Goal: Check status: Check status

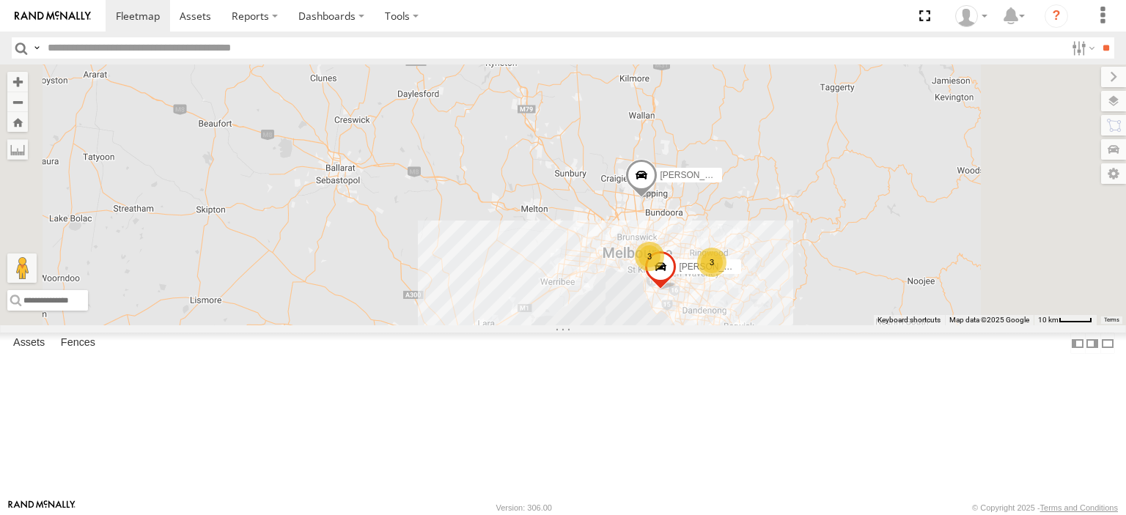
drag, startPoint x: 852, startPoint y: 377, endPoint x: 698, endPoint y: 268, distance: 189.3
click at [701, 254] on div "Westside UD Bendigo Isuzu FRR 3 Nick Astra 3" at bounding box center [563, 194] width 1126 height 261
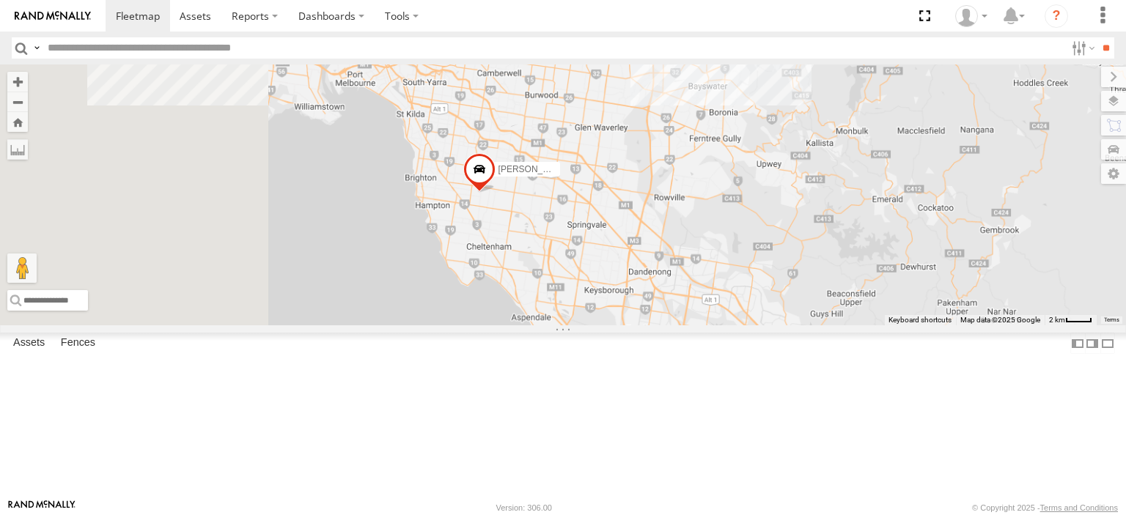
drag, startPoint x: 722, startPoint y: 344, endPoint x: 745, endPoint y: 379, distance: 41.9
click at [745, 325] on div "Westside UD Bendigo Isuzu FRR [PERSON_NAME]" at bounding box center [563, 194] width 1126 height 261
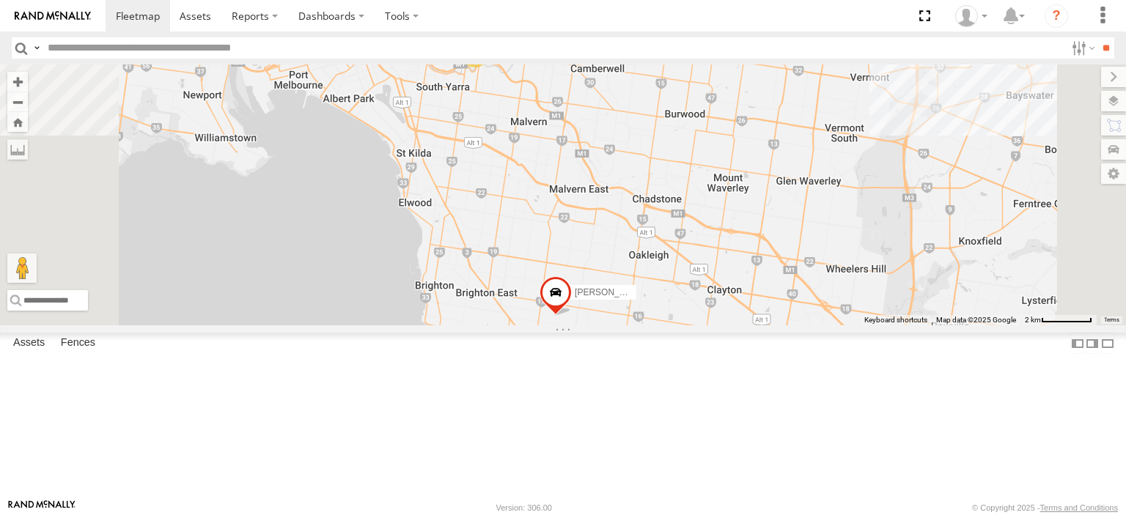
drag, startPoint x: 651, startPoint y: 256, endPoint x: 684, endPoint y: 366, distance: 114.8
click at [684, 325] on div "Westside UD Bendigo Isuzu FRR Nick Astra 3" at bounding box center [563, 194] width 1126 height 261
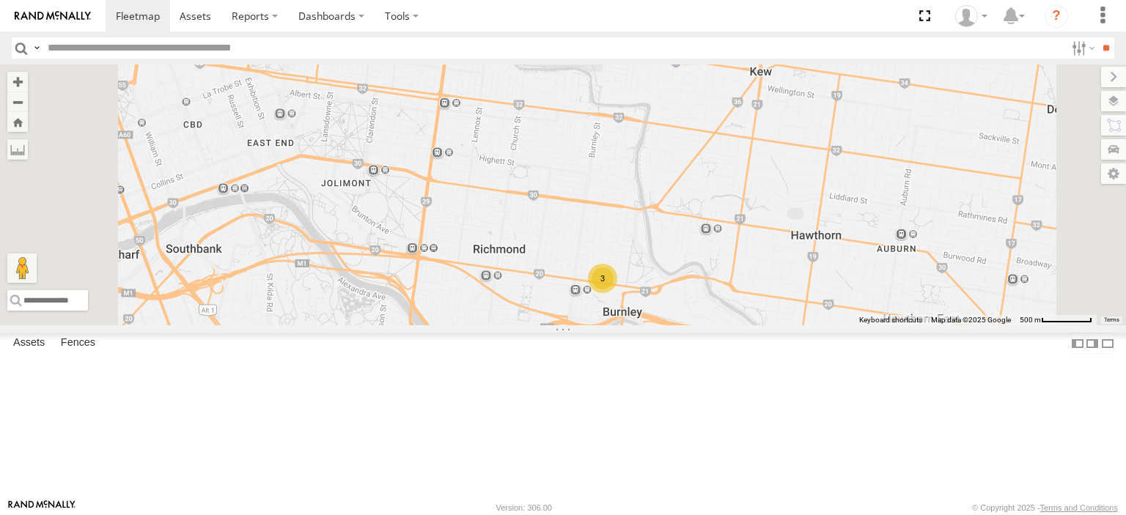
click at [617, 293] on div "3" at bounding box center [602, 278] width 29 height 29
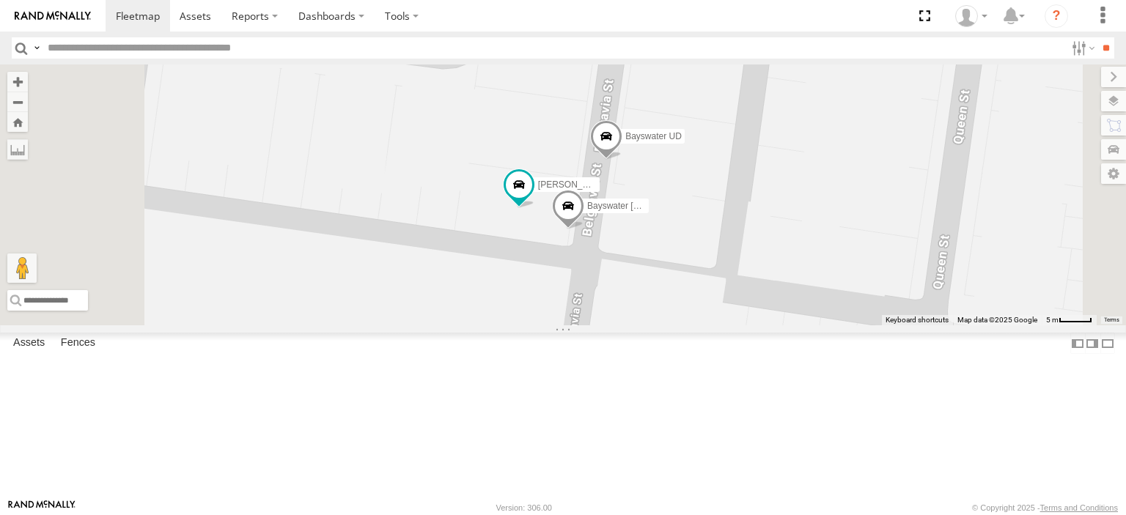
click at [622, 160] on span at bounding box center [606, 140] width 32 height 40
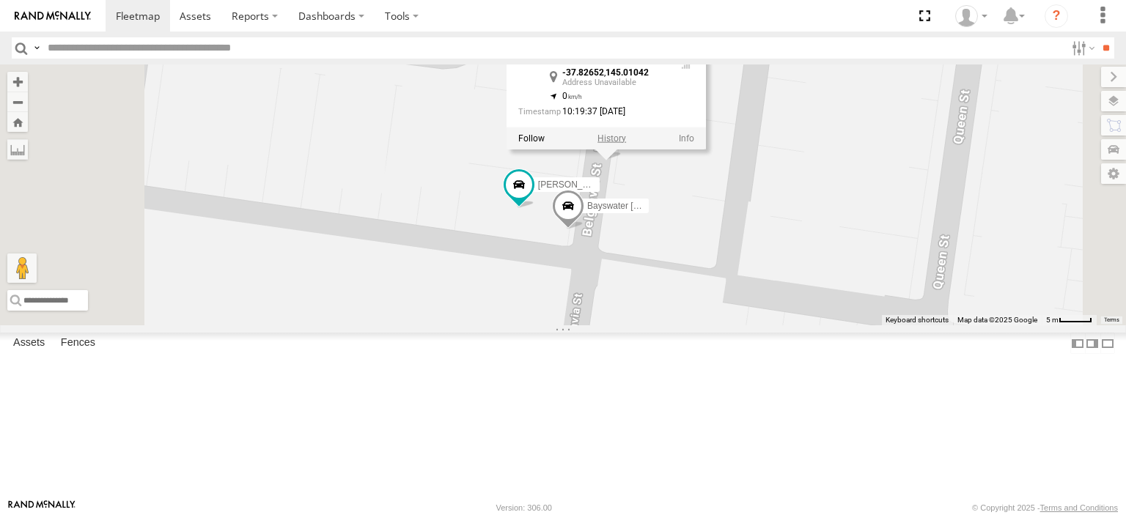
click at [626, 143] on label at bounding box center [611, 138] width 29 height 10
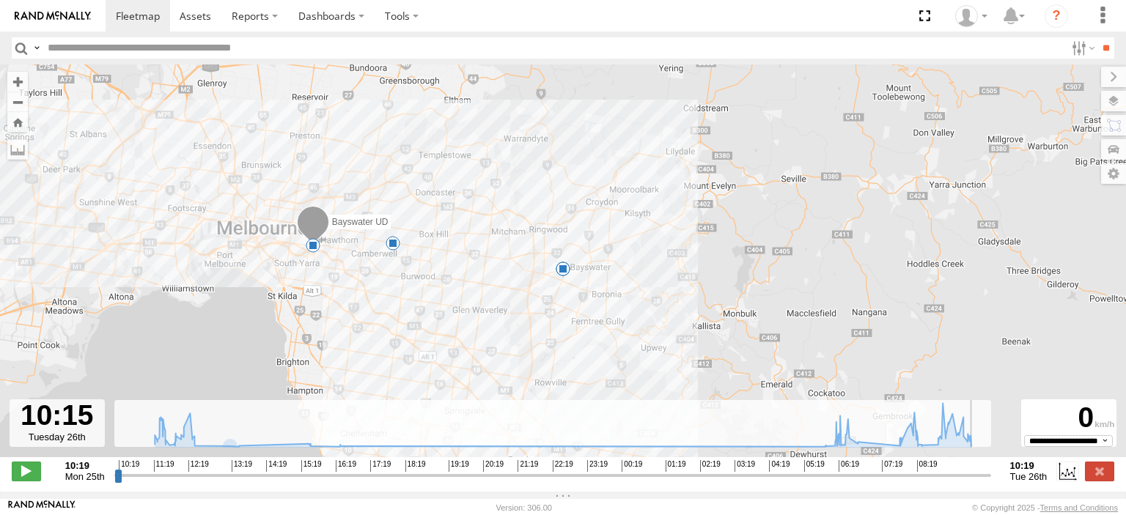
drag, startPoint x: 119, startPoint y: 484, endPoint x: 983, endPoint y: 484, distance: 864.8
click at [983, 482] on input "range" at bounding box center [552, 475] width 876 height 14
click at [1101, 481] on label at bounding box center [1099, 471] width 29 height 19
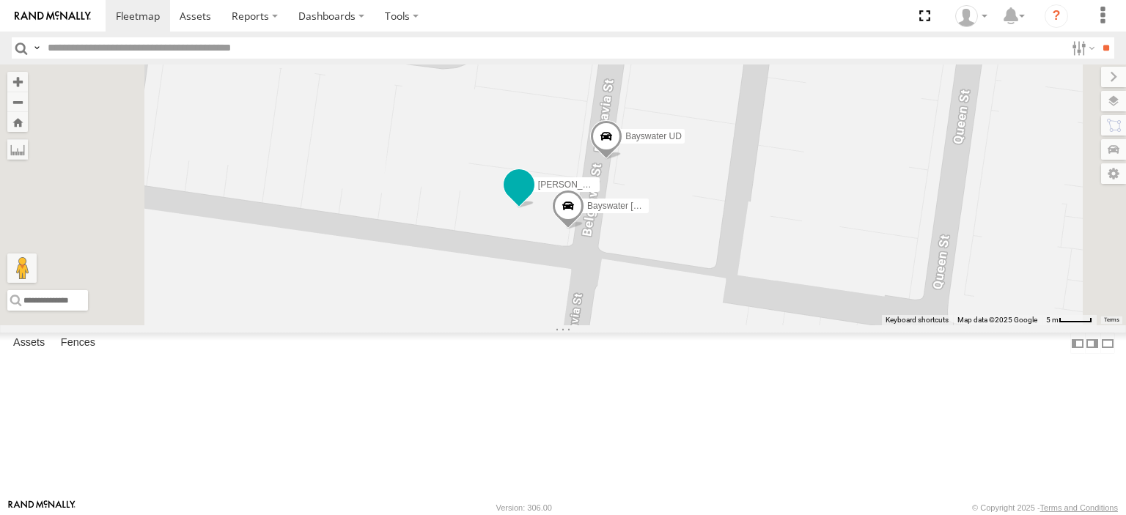
click at [532, 198] on span at bounding box center [519, 184] width 26 height 26
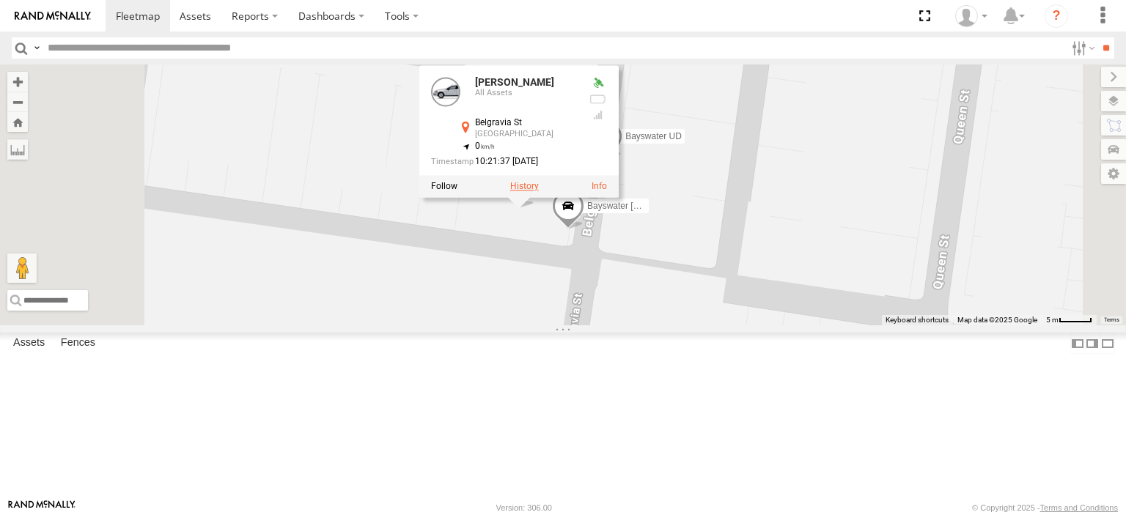
click at [539, 191] on label at bounding box center [524, 186] width 29 height 10
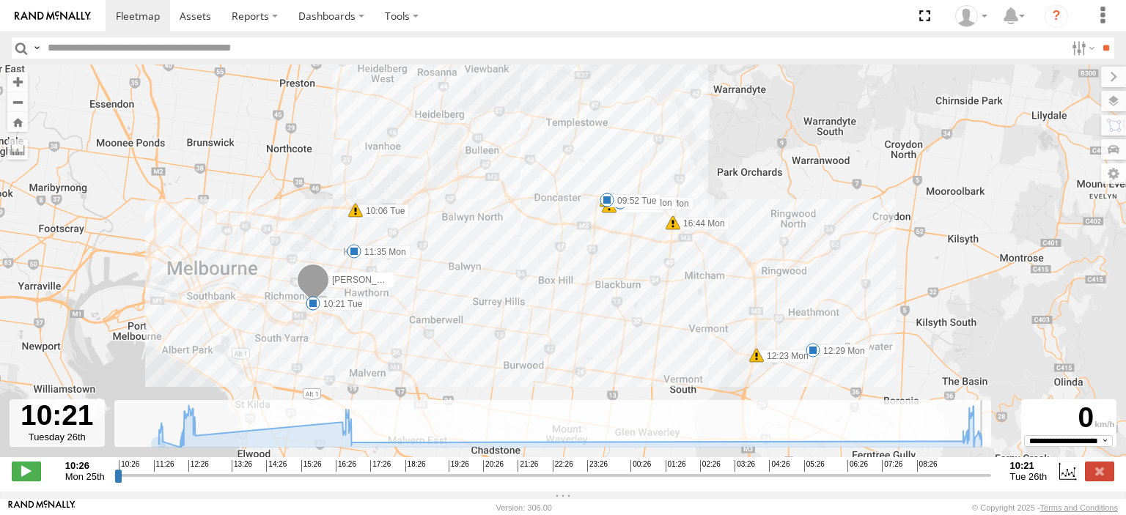
drag, startPoint x: 114, startPoint y: 486, endPoint x: 986, endPoint y: 478, distance: 872.1
click at [986, 478] on input "range" at bounding box center [552, 475] width 876 height 14
click at [1101, 479] on label at bounding box center [1099, 471] width 29 height 19
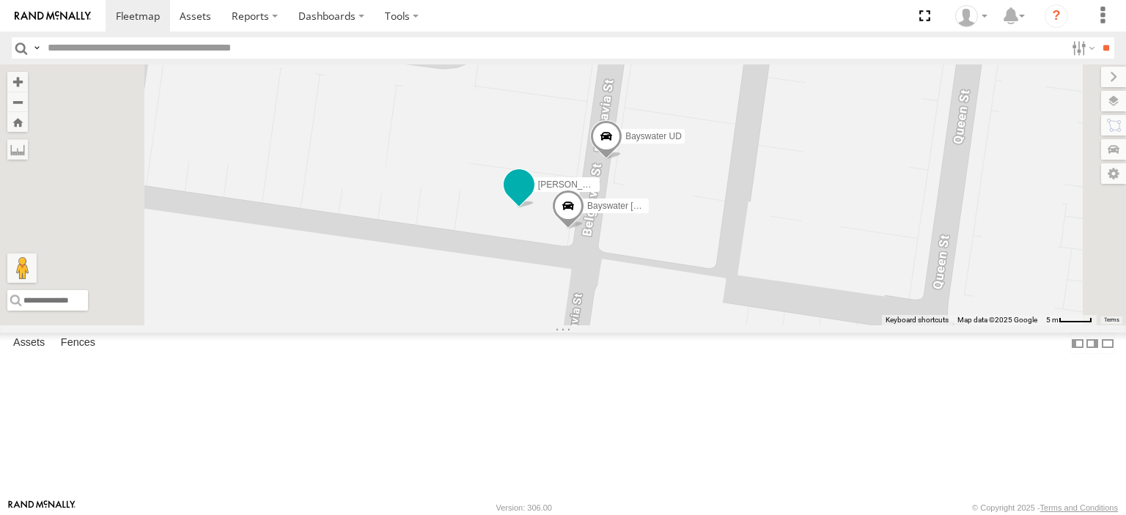
click at [532, 198] on span at bounding box center [519, 184] width 26 height 26
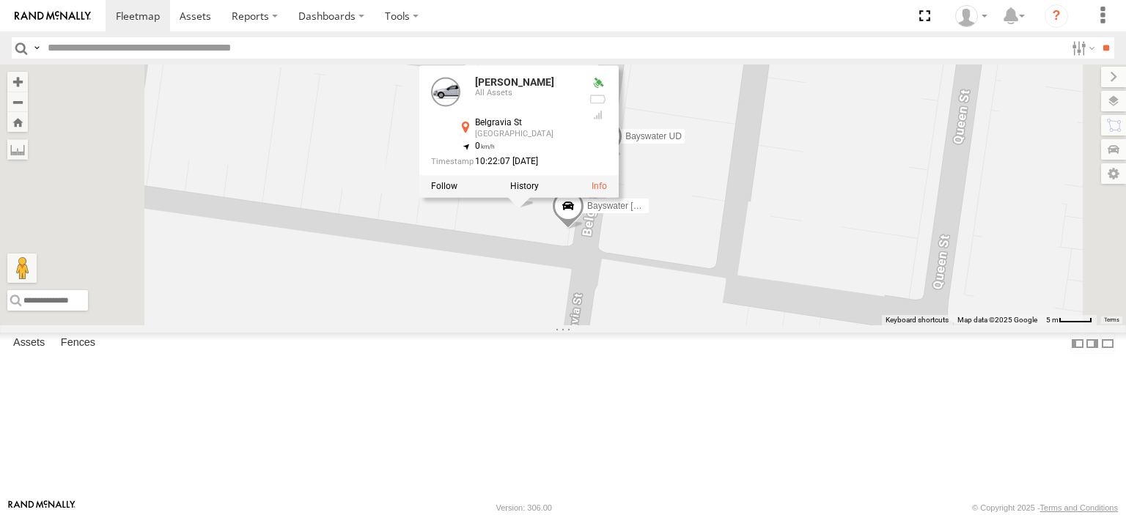
click at [619, 198] on div "[PERSON_NAME] BMW All Assets Belgravia [GEOGRAPHIC_DATA] -37.82659 , 145.01026 …" at bounding box center [518, 132] width 199 height 132
click at [539, 191] on label at bounding box center [524, 186] width 29 height 10
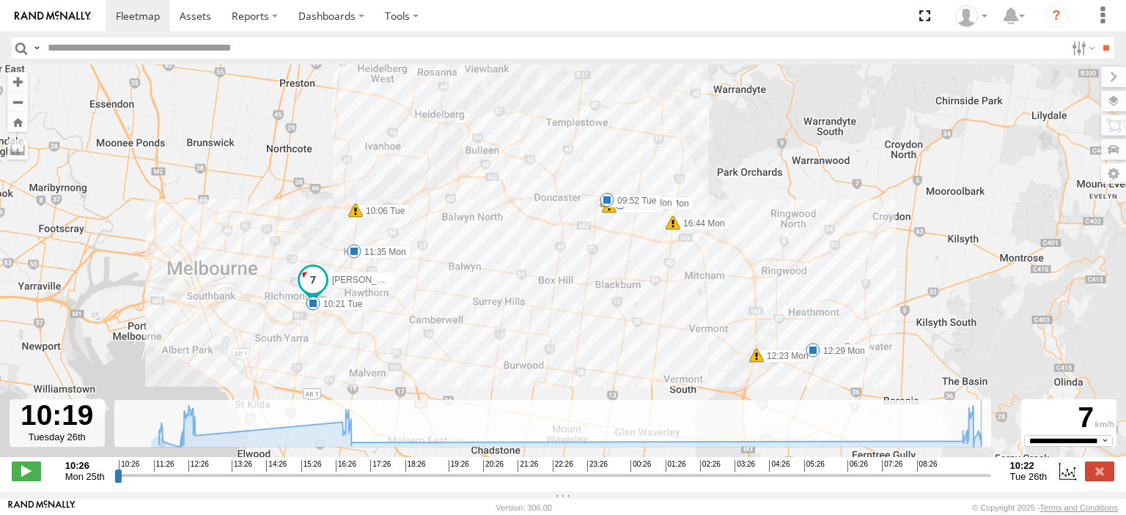
drag, startPoint x: 117, startPoint y: 484, endPoint x: 975, endPoint y: 470, distance: 858.3
click at [975, 470] on input "range" at bounding box center [552, 475] width 876 height 14
click at [1097, 477] on label at bounding box center [1099, 471] width 29 height 19
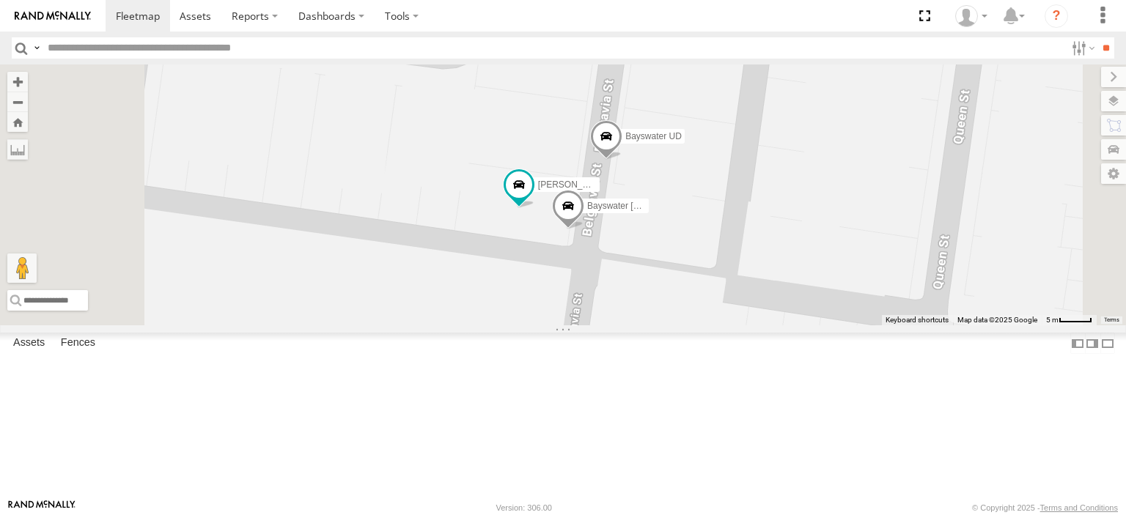
click at [622, 160] on span at bounding box center [606, 140] width 32 height 40
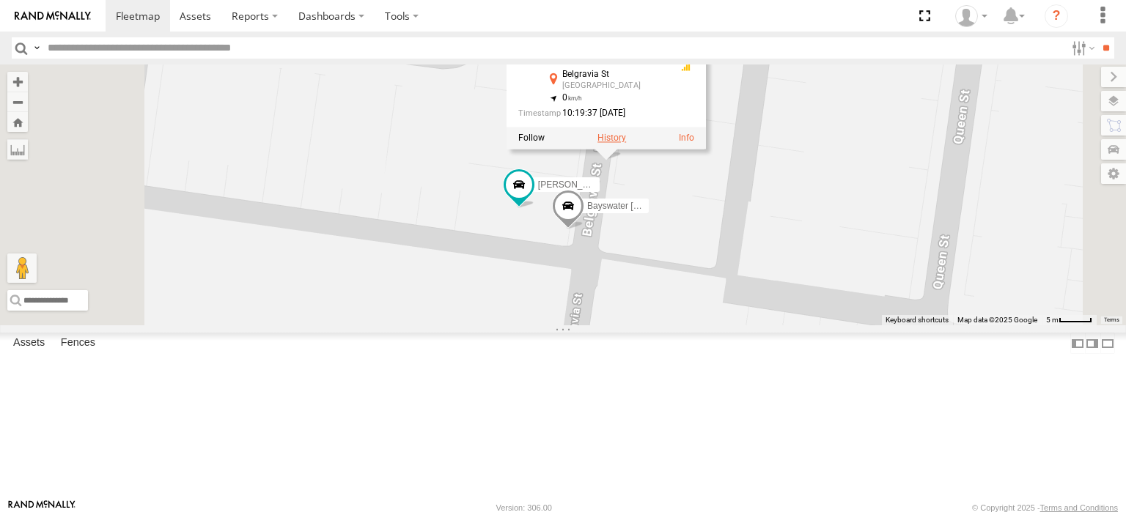
click at [626, 143] on label at bounding box center [611, 138] width 29 height 10
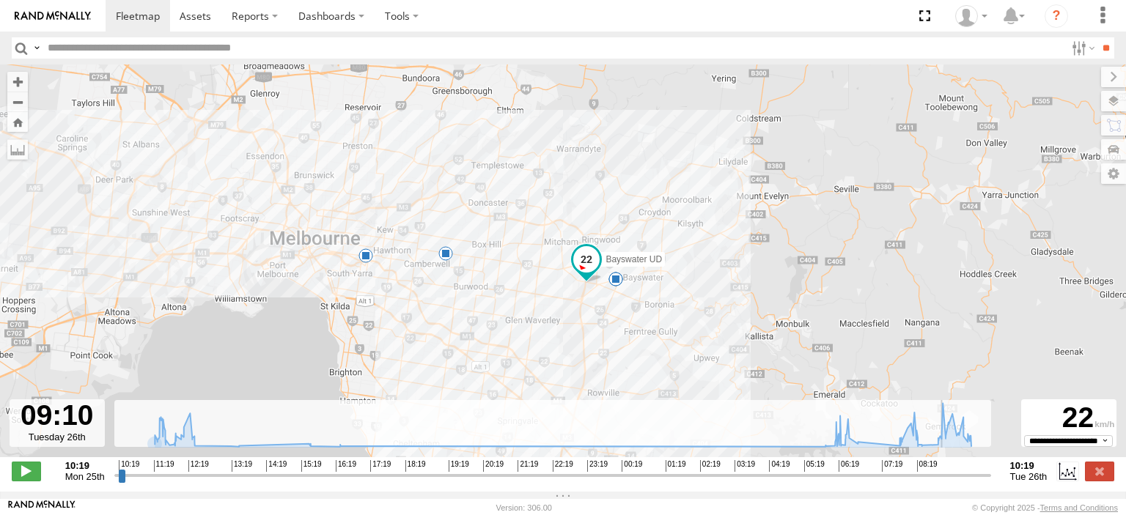
drag, startPoint x: 115, startPoint y: 483, endPoint x: 944, endPoint y: 462, distance: 829.1
click at [944, 468] on input "range" at bounding box center [552, 475] width 876 height 14
drag, startPoint x: 944, startPoint y: 485, endPoint x: 973, endPoint y: 482, distance: 29.5
click at [973, 482] on input "range" at bounding box center [552, 475] width 876 height 14
click at [1105, 475] on label at bounding box center [1099, 471] width 29 height 19
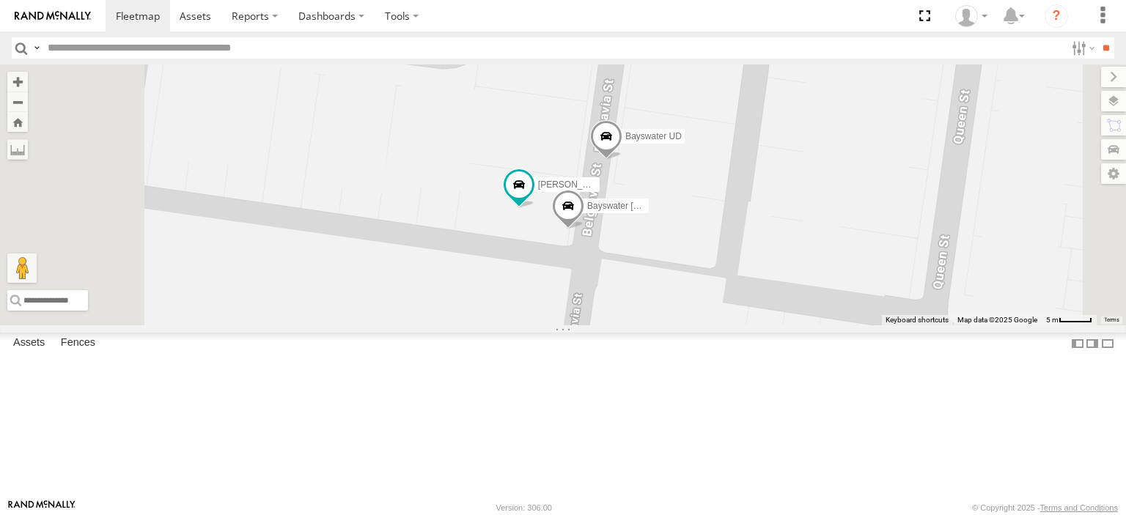
click at [584, 229] on span at bounding box center [568, 210] width 32 height 40
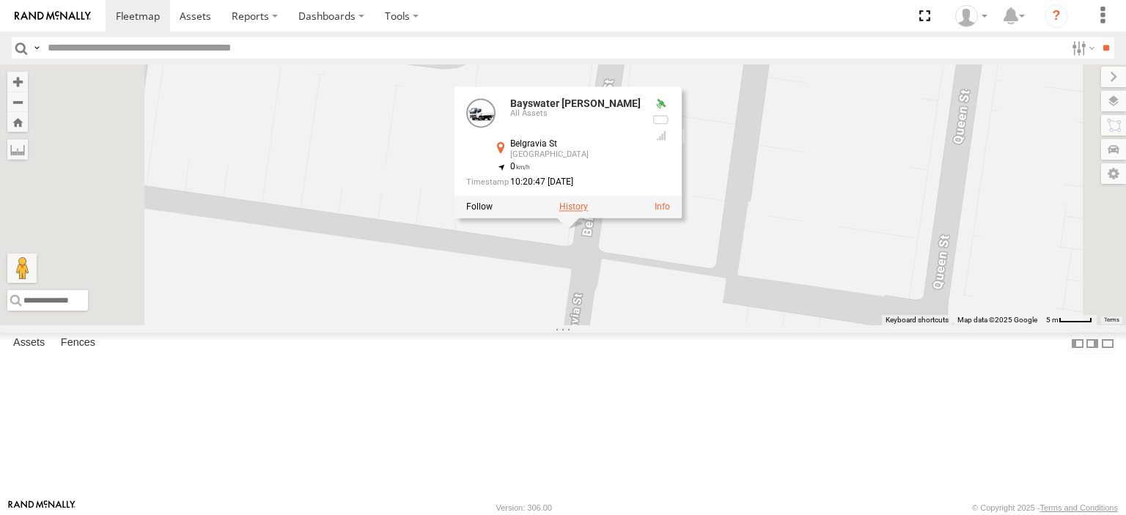
click at [588, 213] on label at bounding box center [573, 207] width 29 height 10
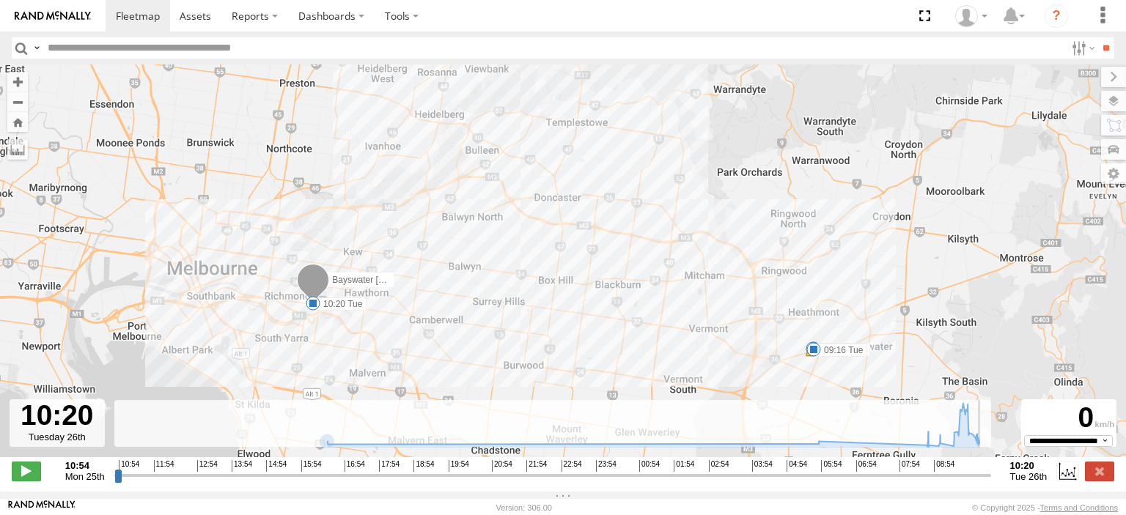
drag, startPoint x: 117, startPoint y: 484, endPoint x: 986, endPoint y: 446, distance: 870.0
click at [986, 468] on input "range" at bounding box center [552, 475] width 876 height 14
click at [1101, 475] on label at bounding box center [1099, 471] width 29 height 19
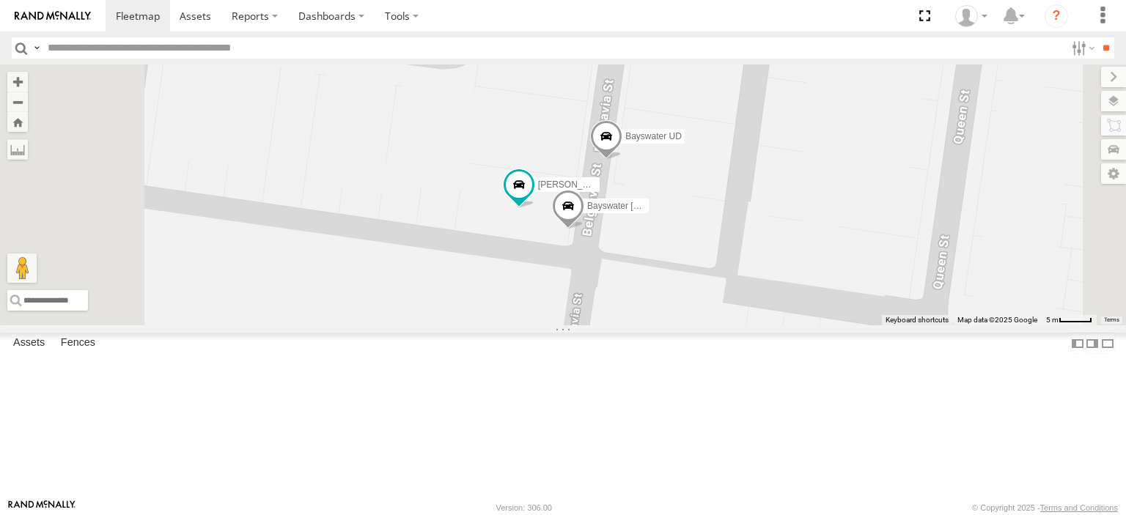
click at [622, 160] on span at bounding box center [606, 140] width 32 height 40
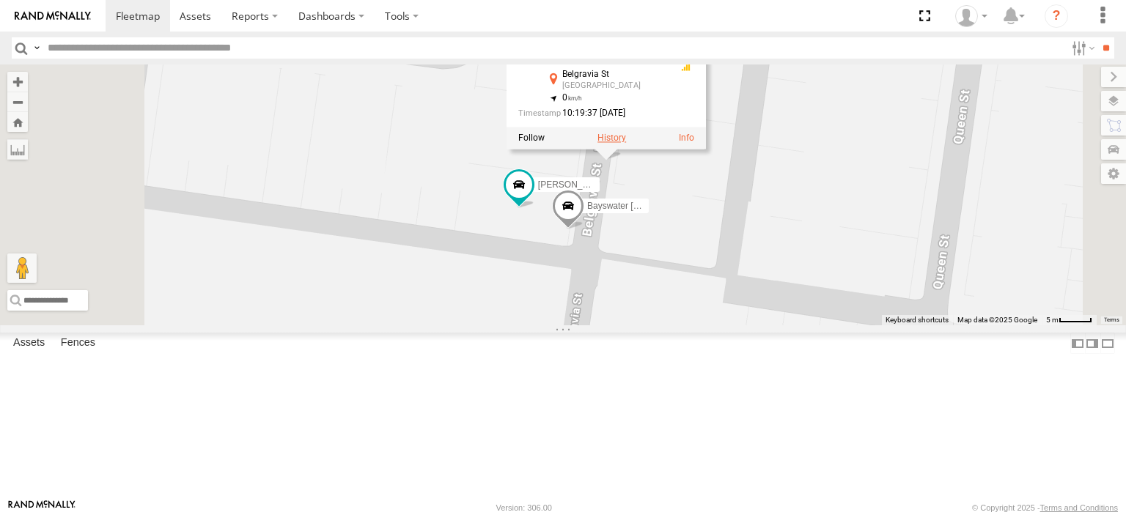
click at [626, 143] on label at bounding box center [611, 138] width 29 height 10
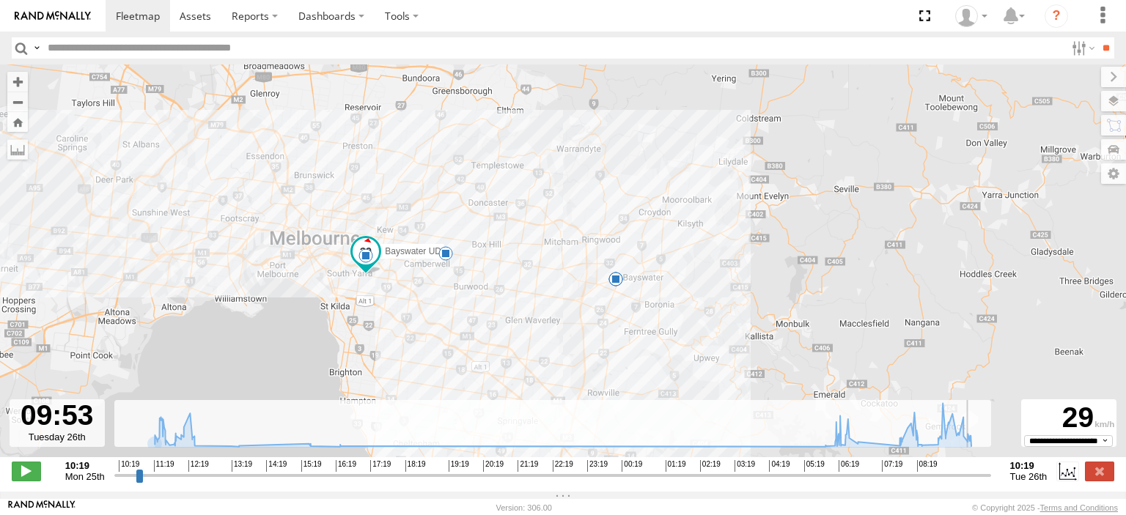
drag, startPoint x: 117, startPoint y: 487, endPoint x: 970, endPoint y: 451, distance: 854.6
click at [970, 468] on input "range" at bounding box center [552, 475] width 876 height 14
click at [12, 469] on span at bounding box center [26, 471] width 29 height 19
click at [1108, 476] on label at bounding box center [1099, 471] width 29 height 19
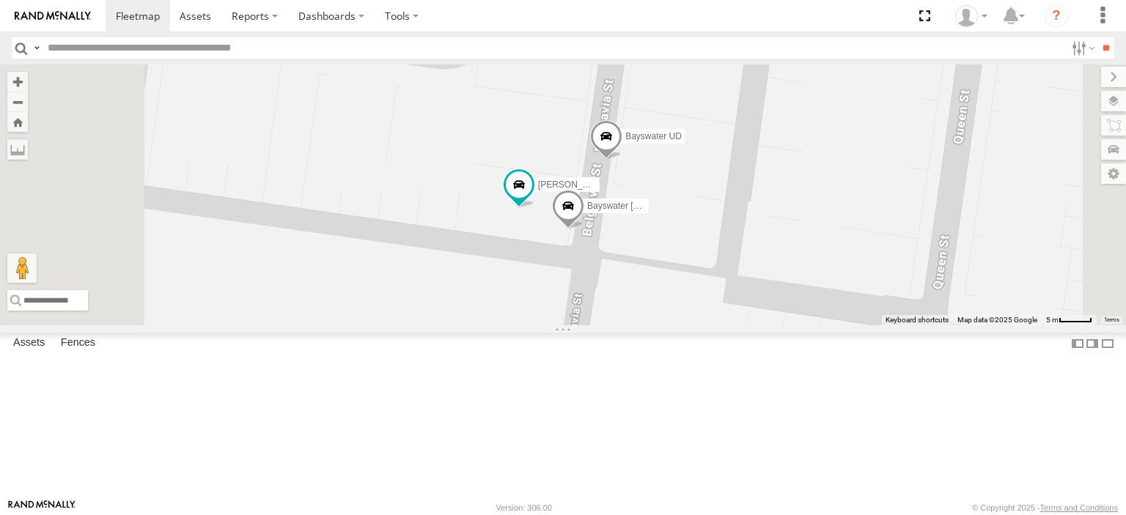
click at [584, 229] on span at bounding box center [568, 210] width 32 height 40
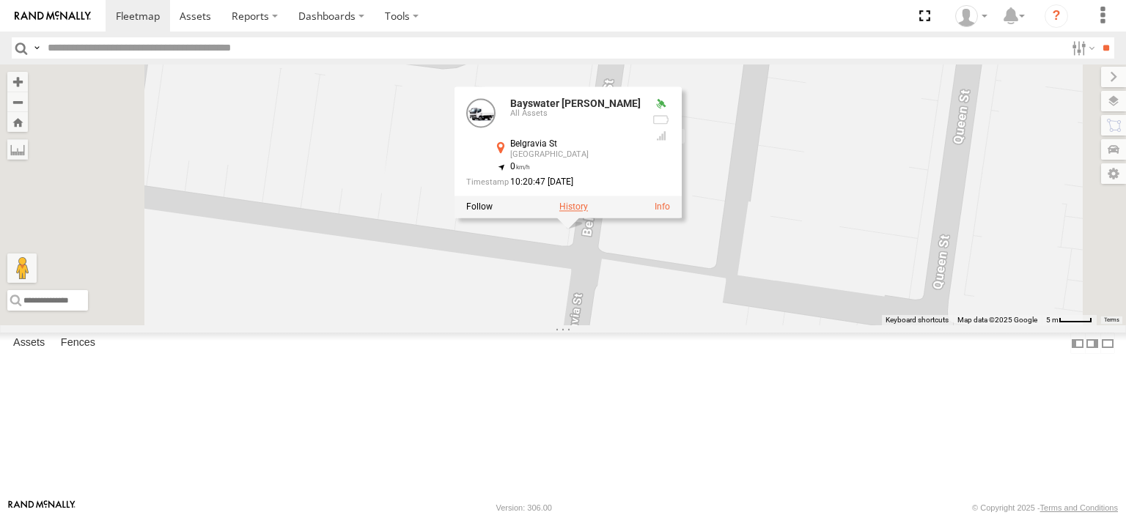
click at [588, 213] on label at bounding box center [573, 207] width 29 height 10
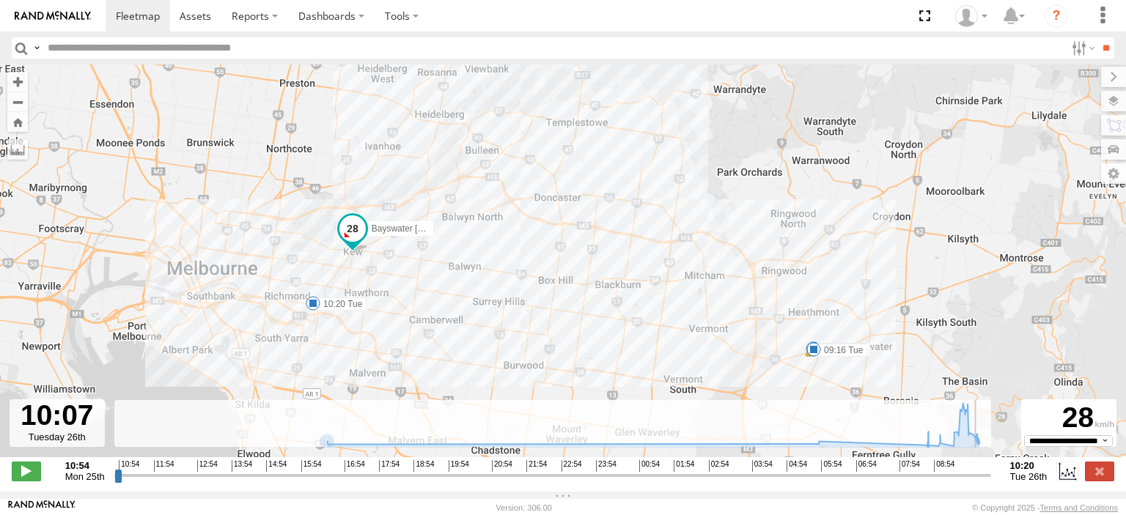
drag, startPoint x: 134, startPoint y: 484, endPoint x: 978, endPoint y: 472, distance: 844.3
click at [978, 472] on input "range" at bounding box center [552, 475] width 876 height 14
click at [26, 478] on span at bounding box center [26, 471] width 29 height 19
click at [1099, 481] on label at bounding box center [1099, 471] width 29 height 19
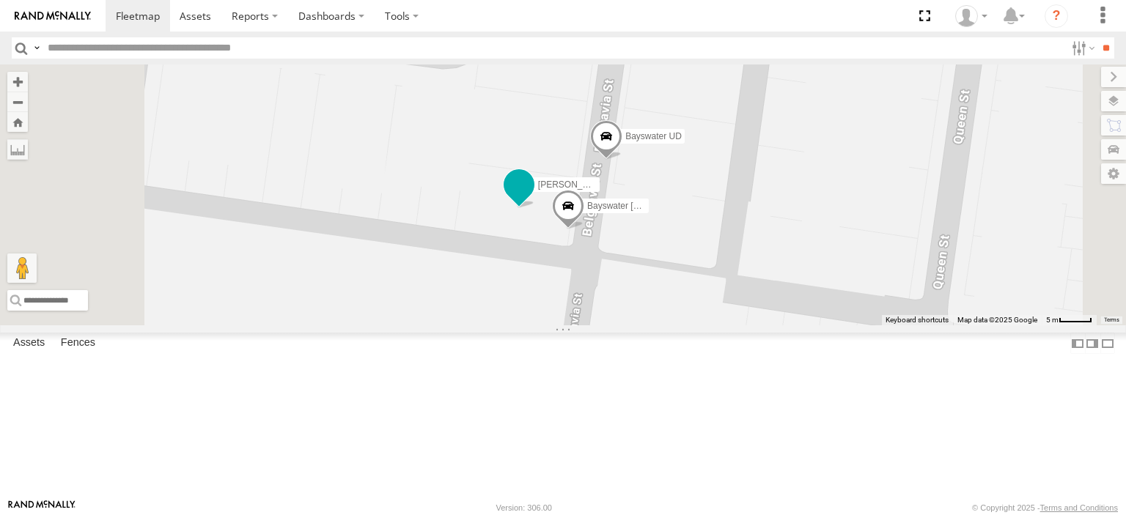
click at [532, 198] on span at bounding box center [519, 184] width 26 height 26
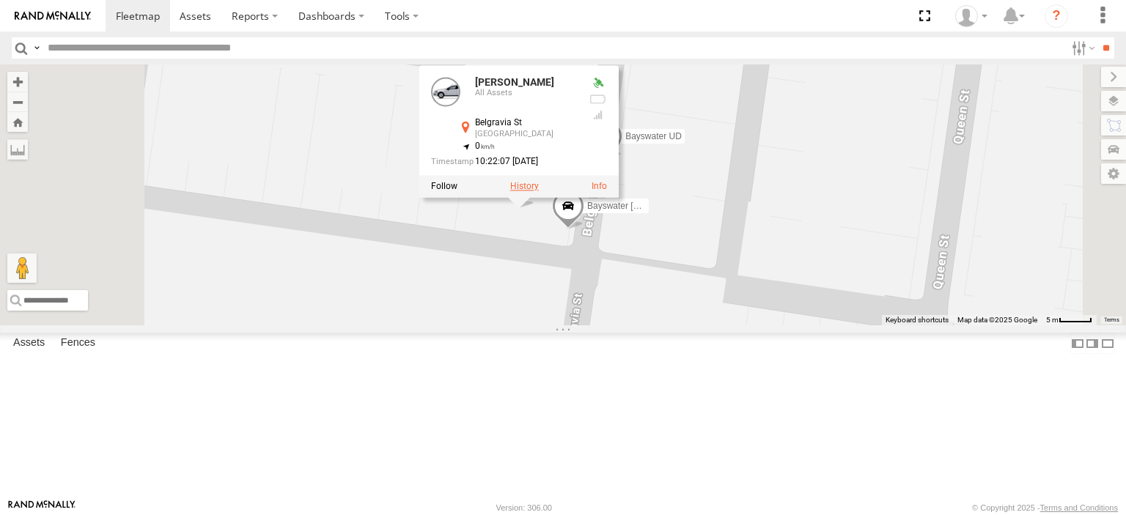
click at [539, 191] on label at bounding box center [524, 186] width 29 height 10
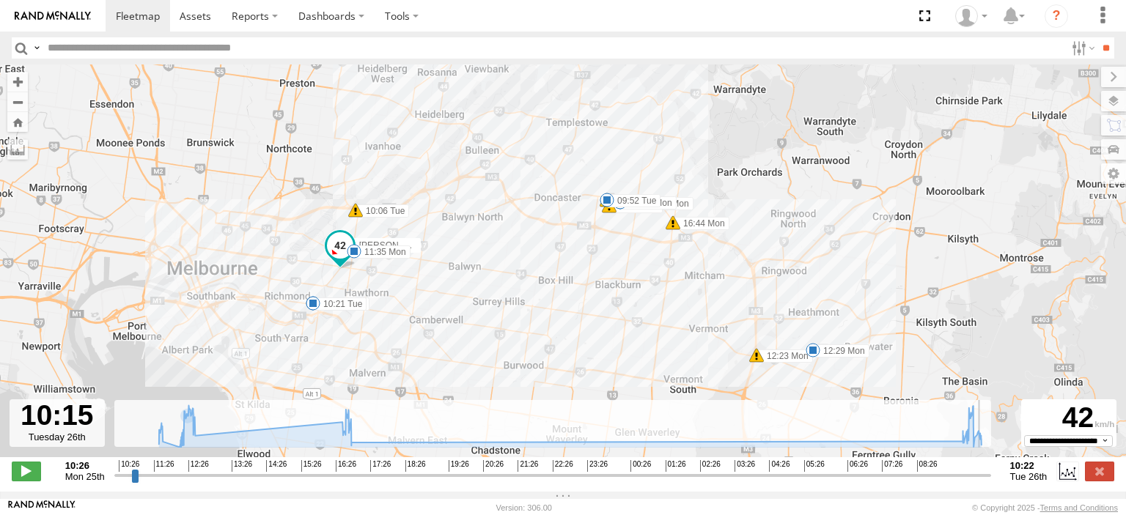
drag, startPoint x: 117, startPoint y: 484, endPoint x: 982, endPoint y: 469, distance: 864.9
click at [982, 469] on input "range" at bounding box center [552, 475] width 876 height 14
click at [21, 476] on span at bounding box center [26, 471] width 29 height 19
type input "**********"
click at [1104, 477] on label at bounding box center [1099, 471] width 29 height 19
